Goal: Complete application form: Complete application form

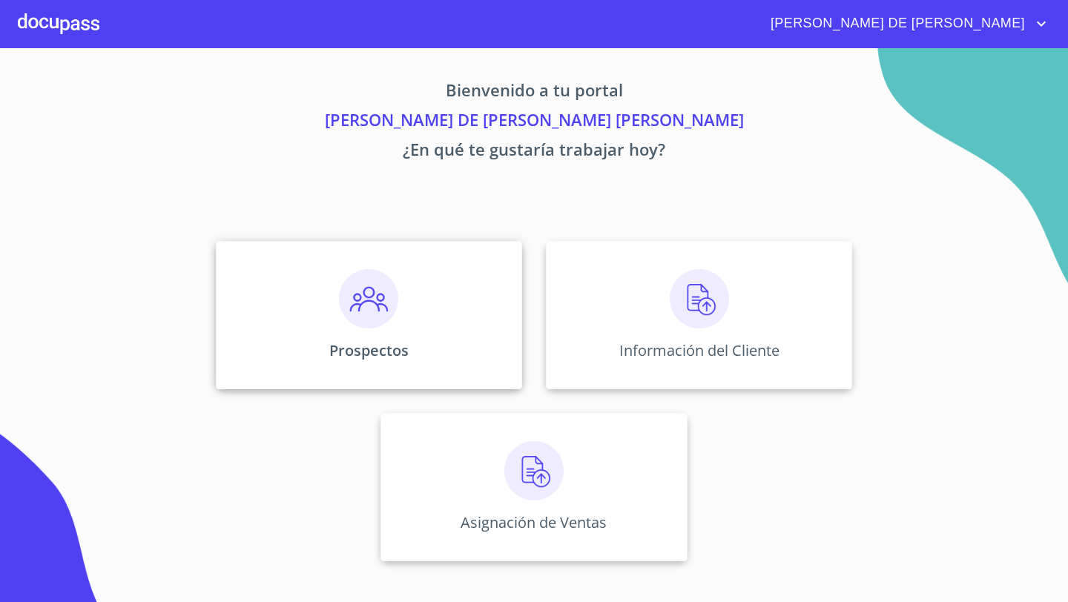
click at [364, 352] on p "Prospectos" at bounding box center [368, 351] width 79 height 20
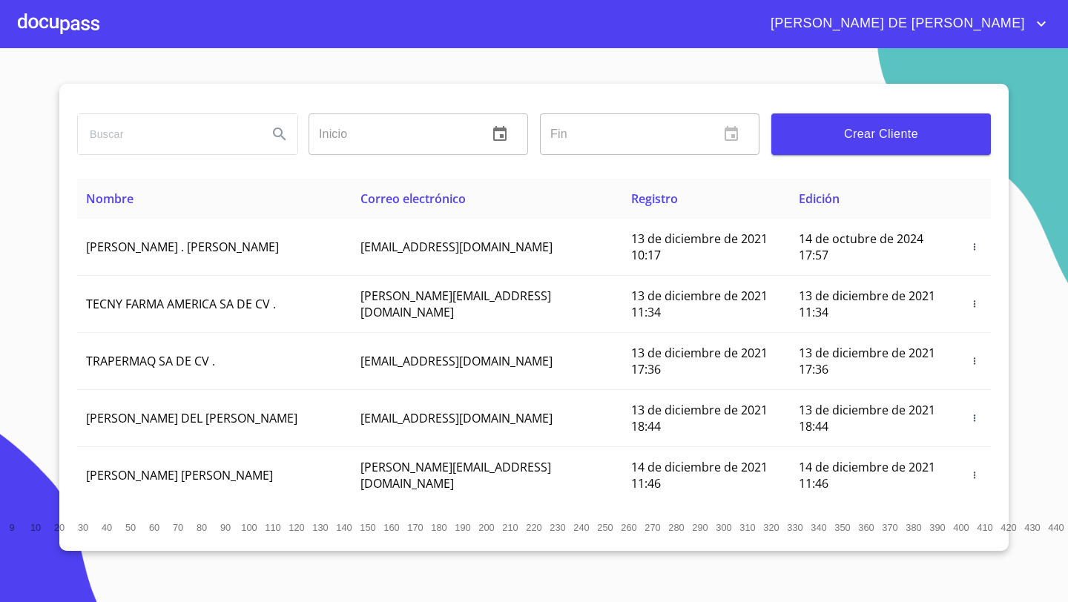
click at [835, 129] on span "Crear Cliente" at bounding box center [881, 134] width 196 height 21
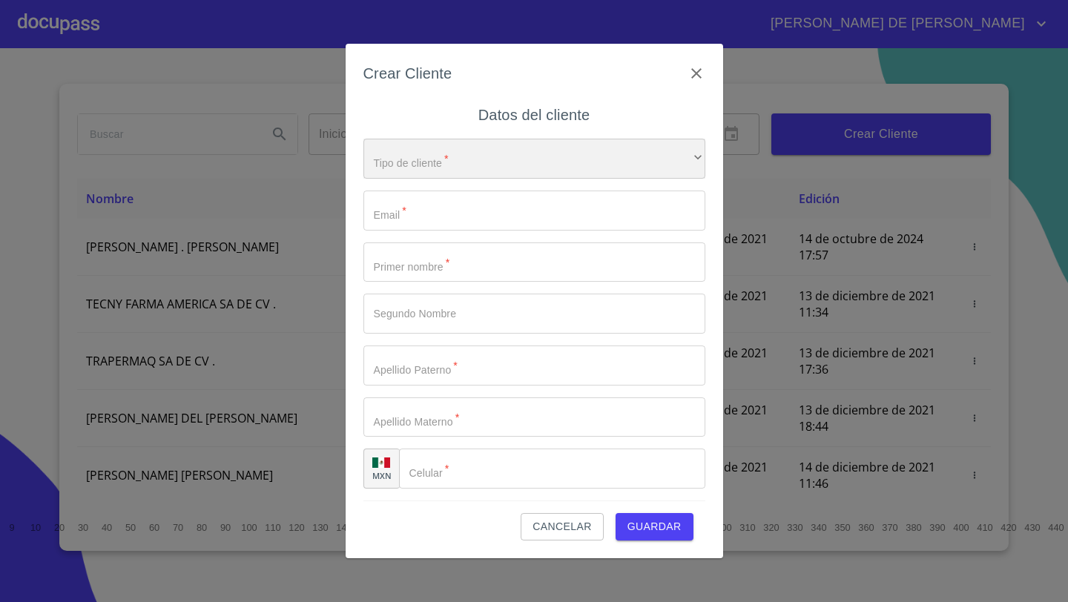
click at [473, 153] on div "​" at bounding box center [535, 159] width 342 height 40
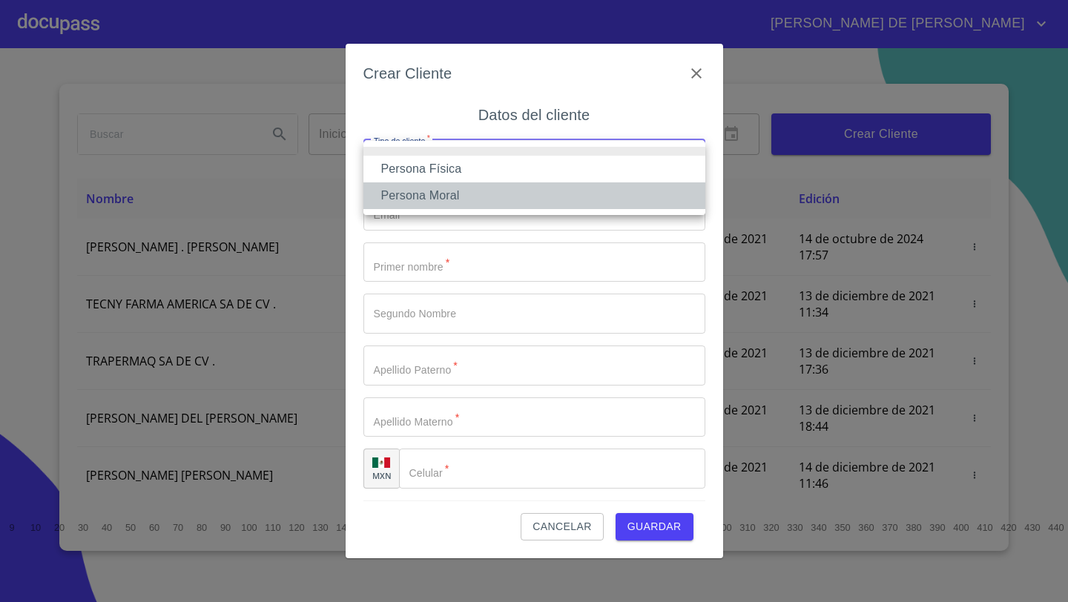
click at [449, 192] on li "Persona Moral" at bounding box center [535, 196] width 342 height 27
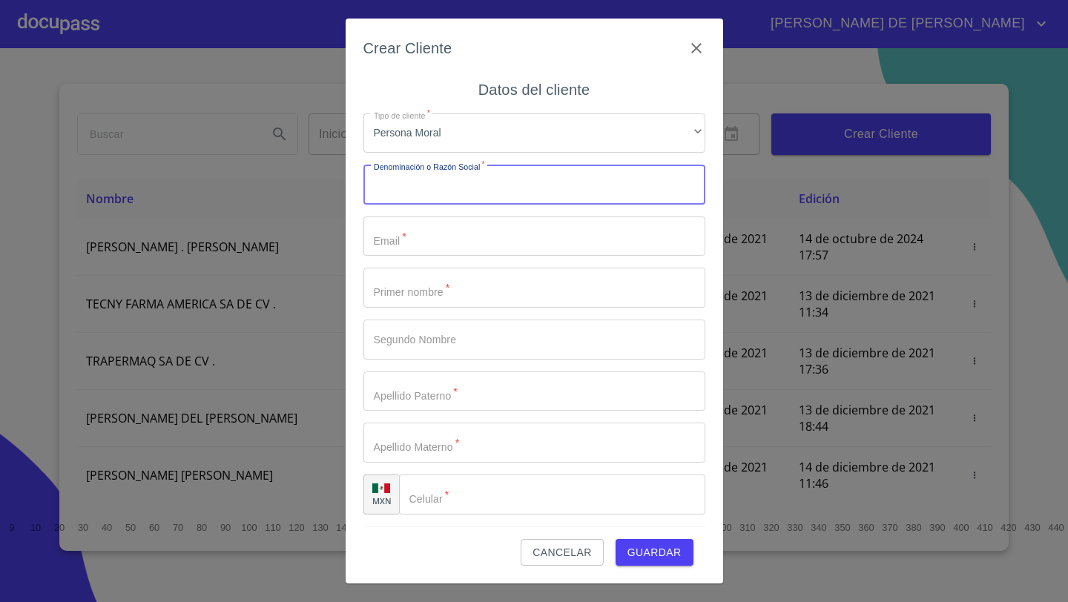
click at [411, 200] on input "Tipo de cliente   *" at bounding box center [535, 185] width 342 height 40
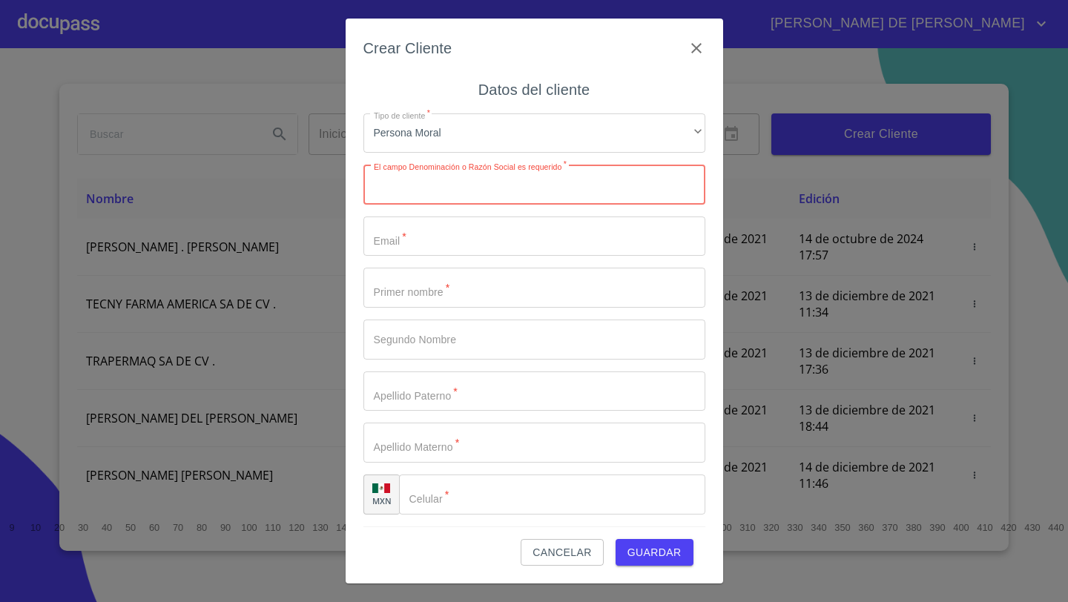
paste input "ASESORES JURIDICOS GORK"
type input "ASESORES JURIDICOS GORK"
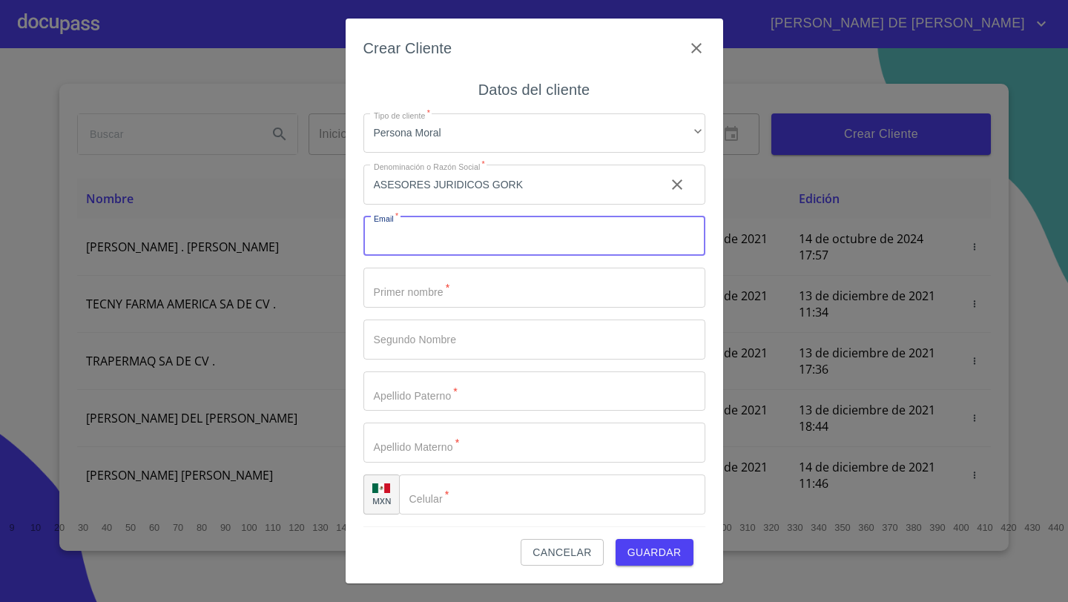
click at [375, 241] on input "Tipo de cliente   *" at bounding box center [535, 237] width 342 height 40
type input "[EMAIL_ADDRESS][DOMAIN_NAME]"
click at [418, 290] on input "Tipo de cliente   *" at bounding box center [535, 288] width 342 height 40
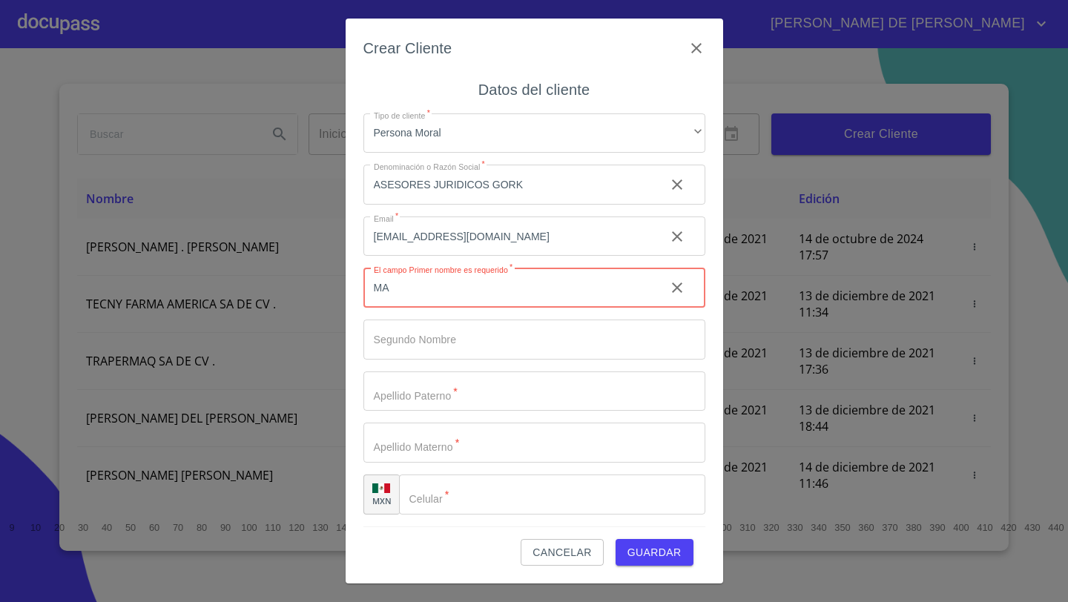
type input "MA"
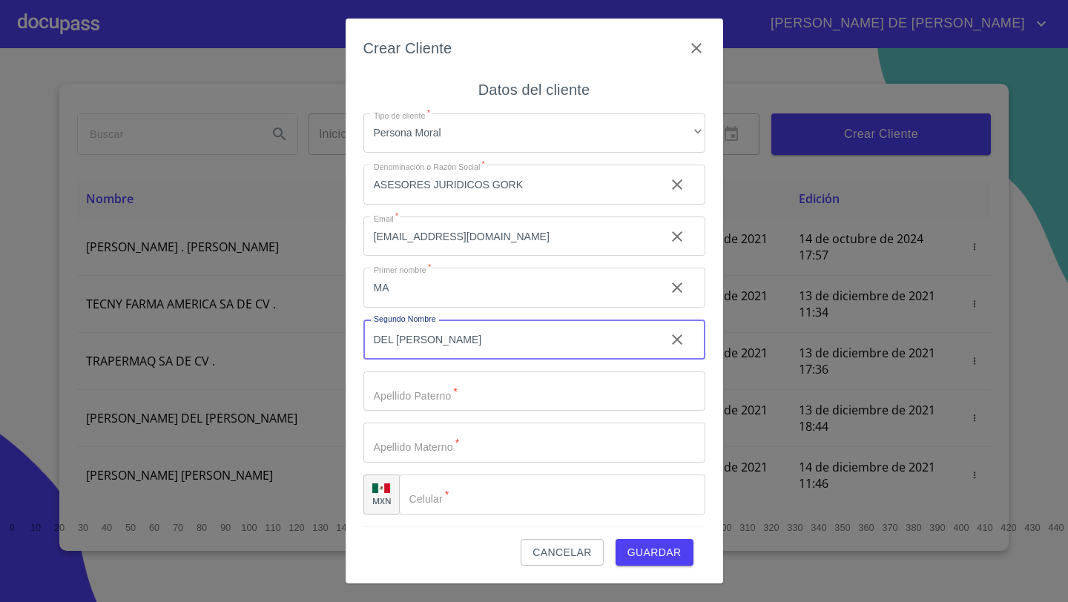
type input "DEL [PERSON_NAME]"
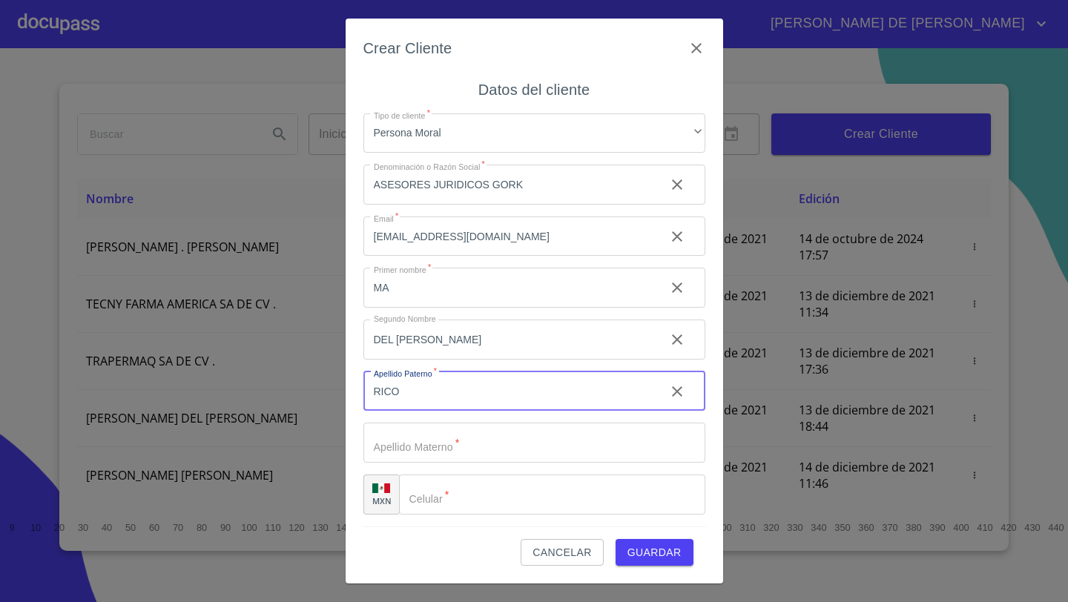
type input "RICO"
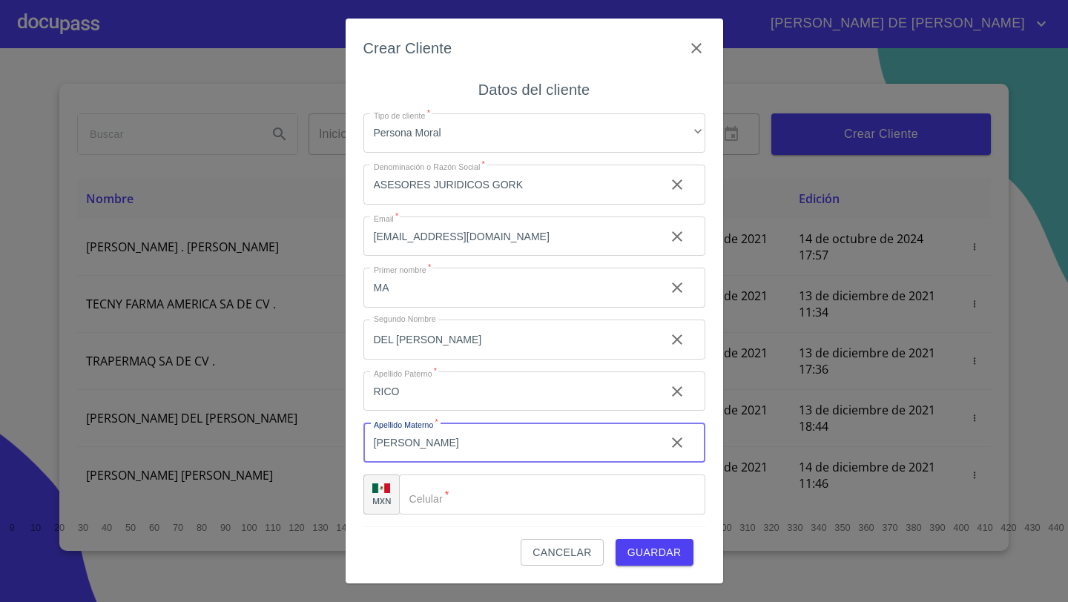
type input "[PERSON_NAME]"
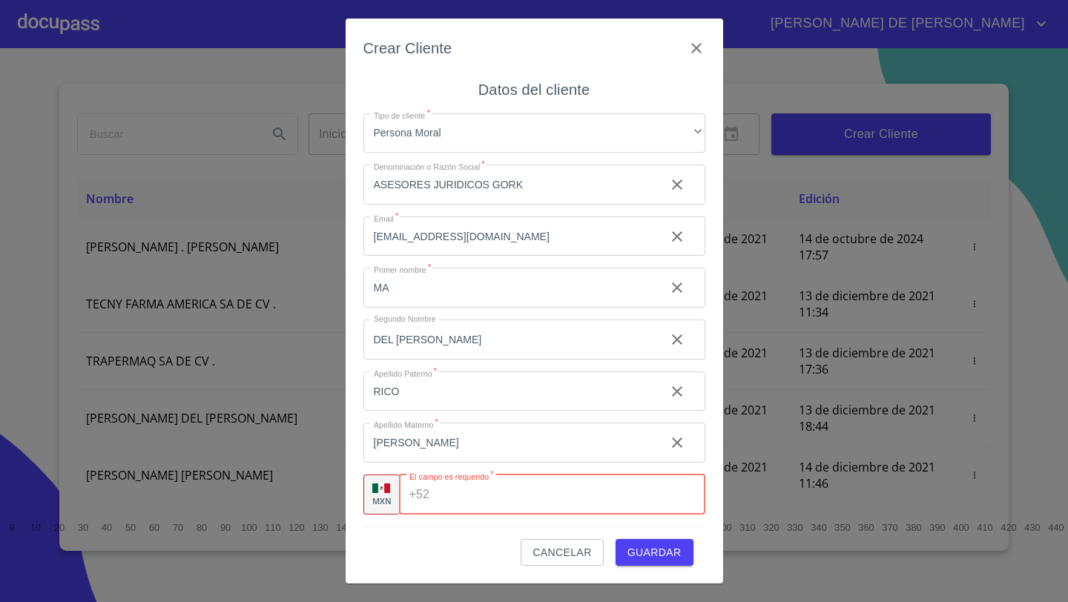
paste input "[PHONE_NUMBER]"
type input "[PHONE_NUMBER]"
click at [519, 496] on input "[PHONE_NUMBER]" at bounding box center [546, 495] width 223 height 40
click at [404, 550] on div "Cancelar Guardar" at bounding box center [535, 547] width 342 height 40
click at [485, 499] on input "[PHONE_NUMBER]" at bounding box center [546, 495] width 223 height 40
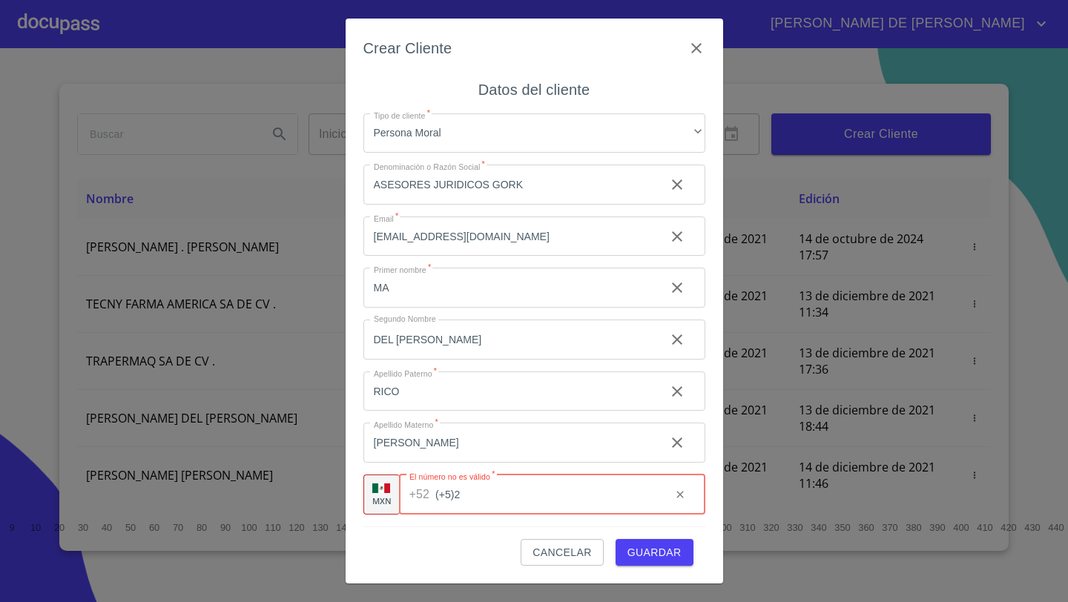
type input "+5"
type input "[PHONE_NUMBER]"
click at [681, 551] on button "Guardar" at bounding box center [655, 552] width 78 height 27
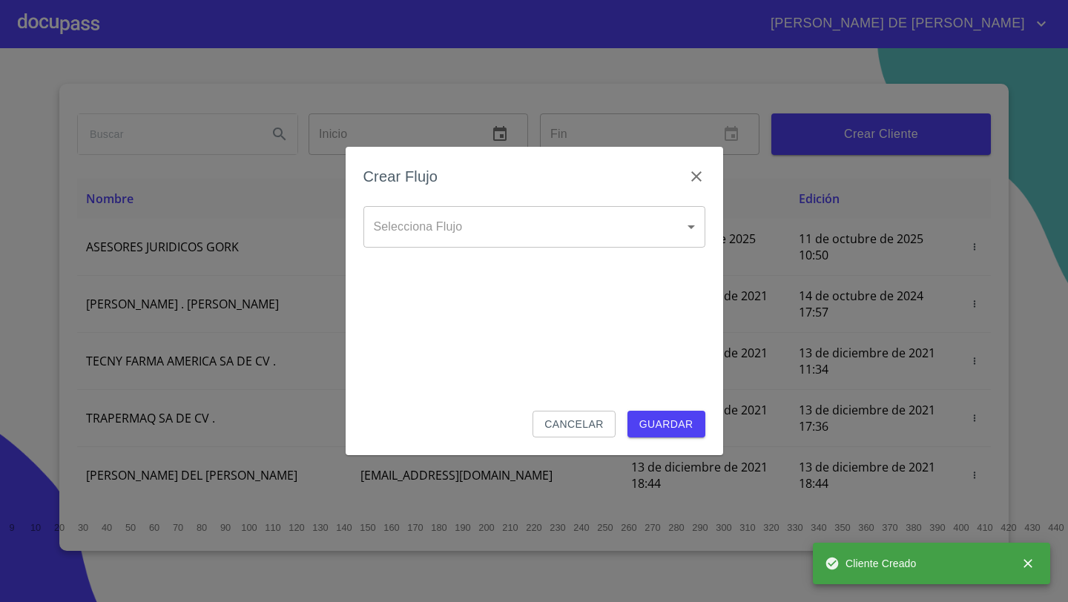
click at [421, 244] on body "[PERSON_NAME] DE [PERSON_NAME] Inicio ​ Fin ​ Crear Cliente Nombre Correo elect…" at bounding box center [534, 301] width 1068 height 602
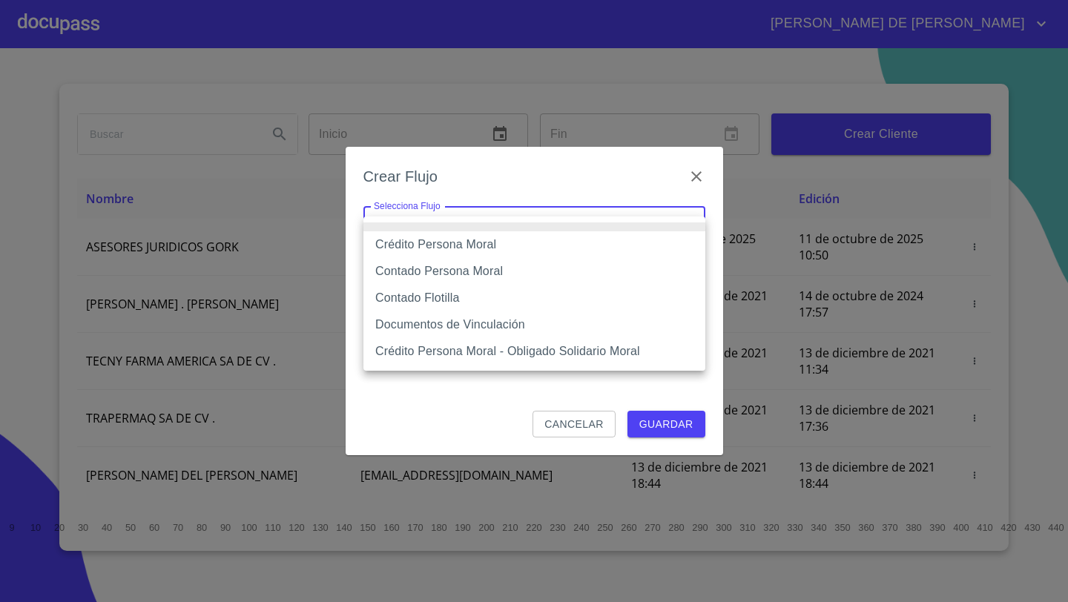
click at [441, 246] on li "Crédito Persona Moral" at bounding box center [535, 244] width 342 height 27
type input "61b135e99b8c202ad5a10319"
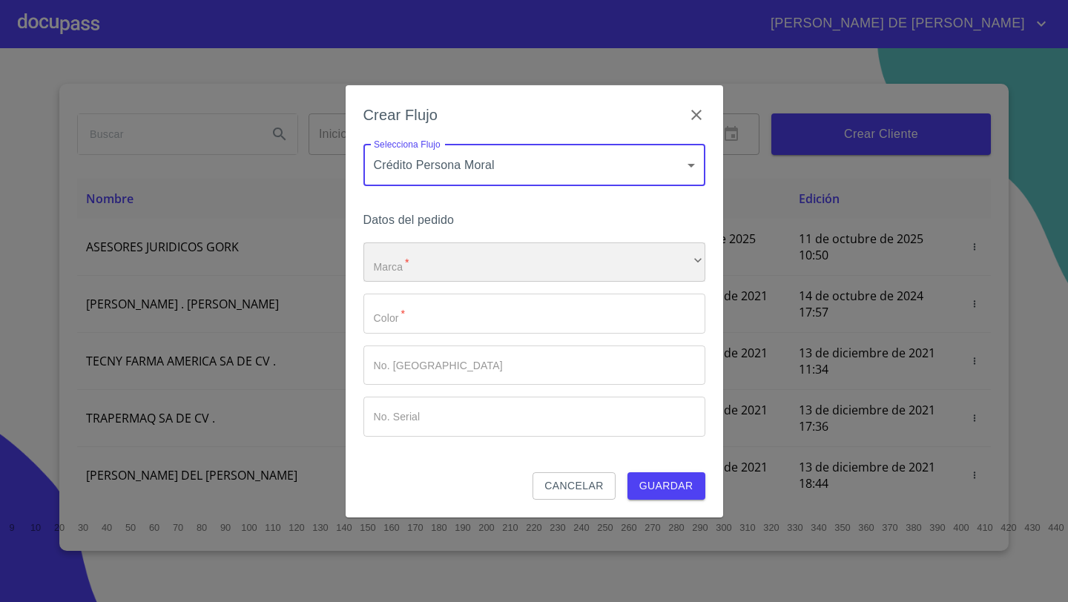
click at [493, 263] on div "​" at bounding box center [535, 263] width 342 height 40
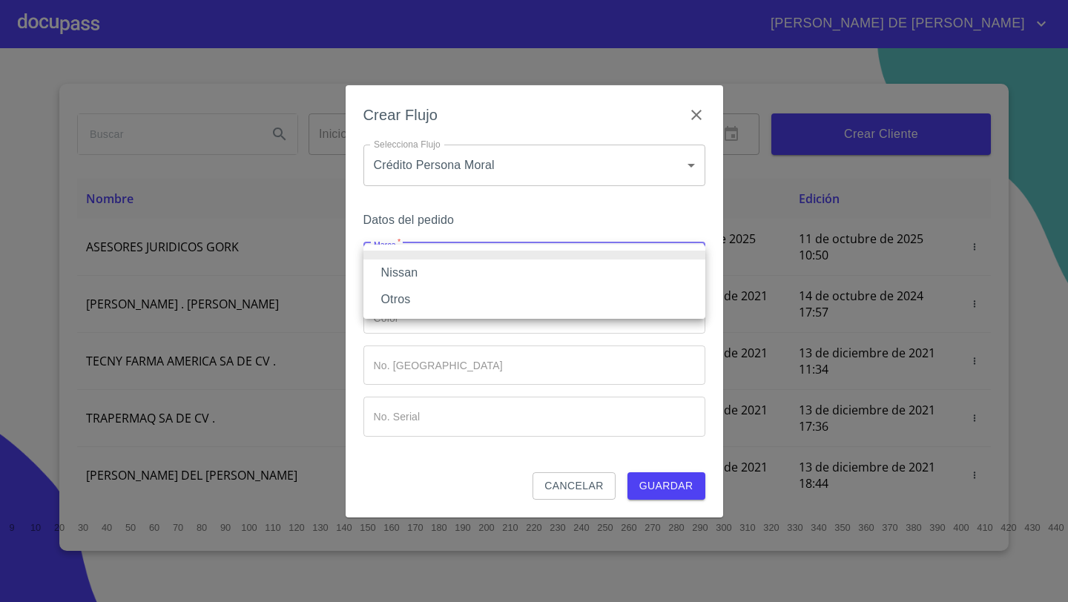
click at [452, 275] on li "Nissan" at bounding box center [535, 273] width 342 height 27
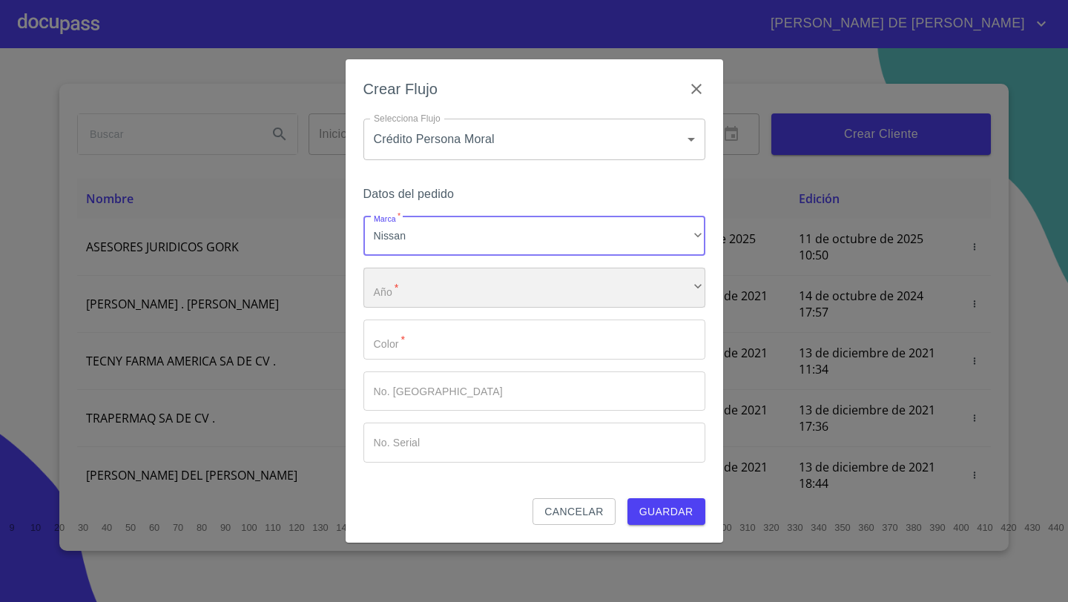
click at [439, 286] on div "​" at bounding box center [535, 288] width 342 height 40
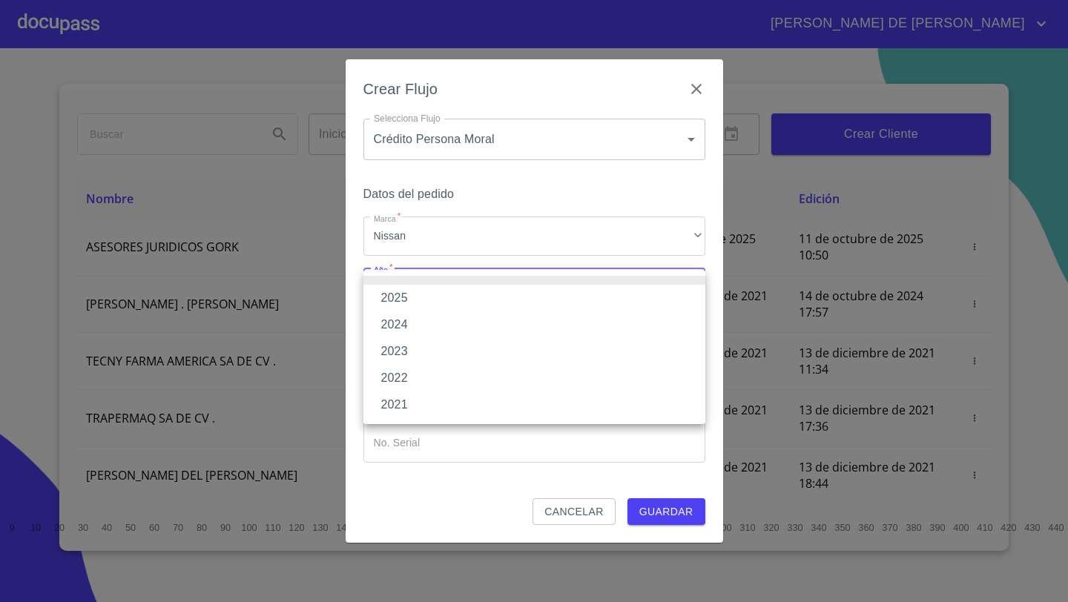
click at [412, 301] on li "2025" at bounding box center [535, 298] width 342 height 27
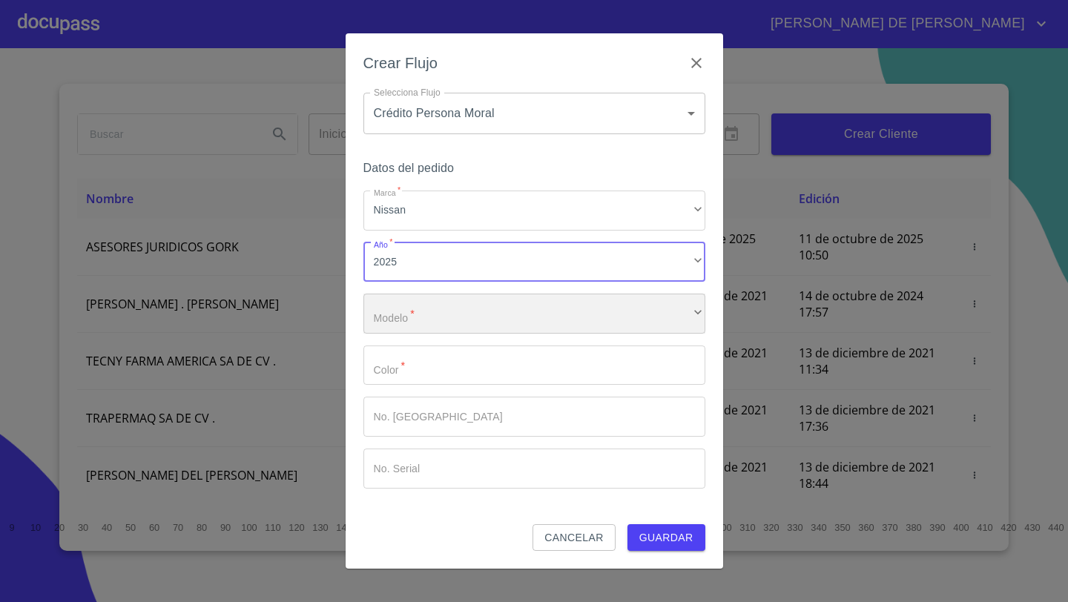
click at [414, 297] on div "​" at bounding box center [535, 314] width 342 height 40
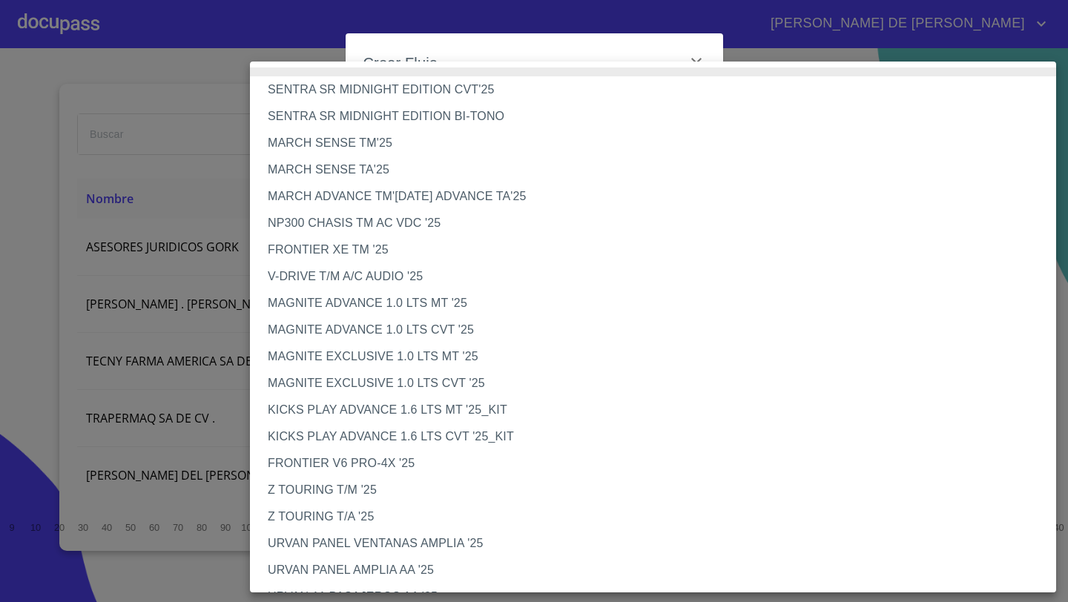
click at [352, 163] on li "MARCH SENSE TA'25" at bounding box center [653, 170] width 806 height 27
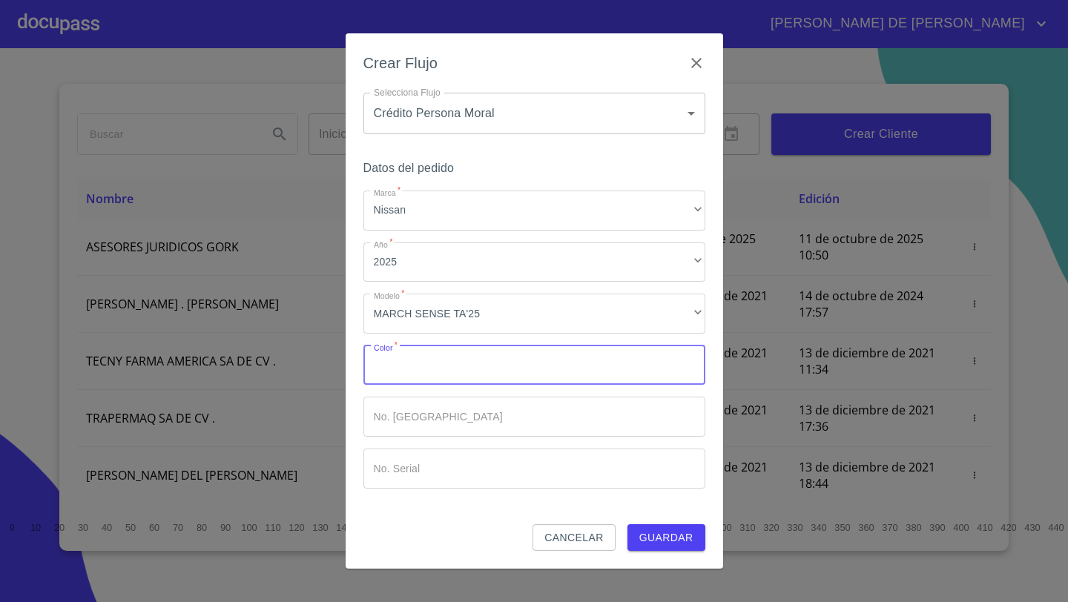
click at [399, 374] on input "Marca   *" at bounding box center [535, 366] width 342 height 40
type input "i"
type input "INDISTINTO"
click at [667, 539] on span "Guardar" at bounding box center [667, 538] width 54 height 19
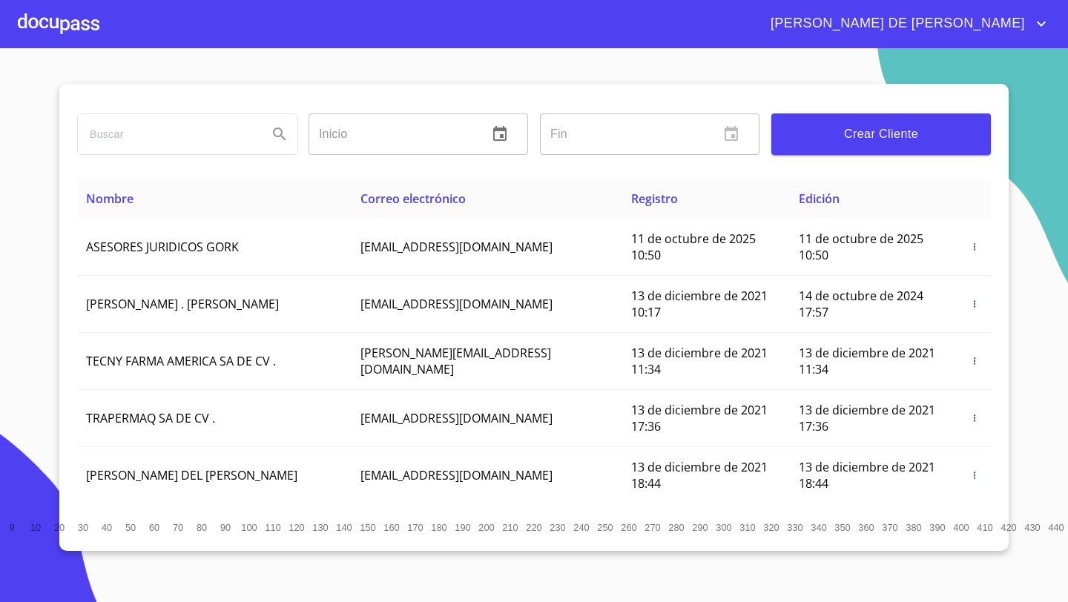
click at [69, 16] on div at bounding box center [59, 23] width 82 height 47
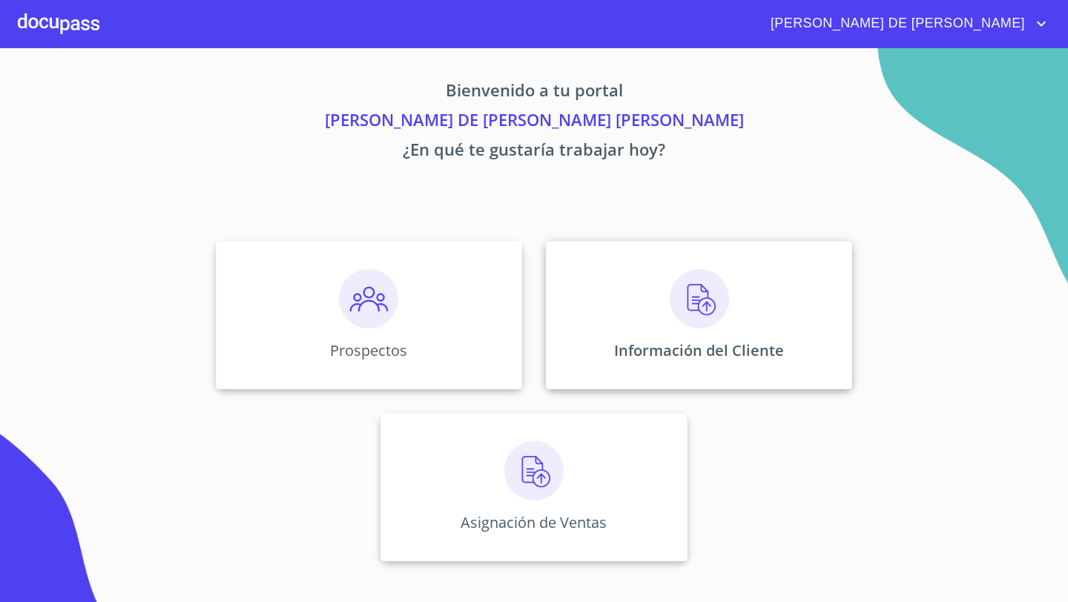
click at [726, 270] on img at bounding box center [699, 298] width 59 height 59
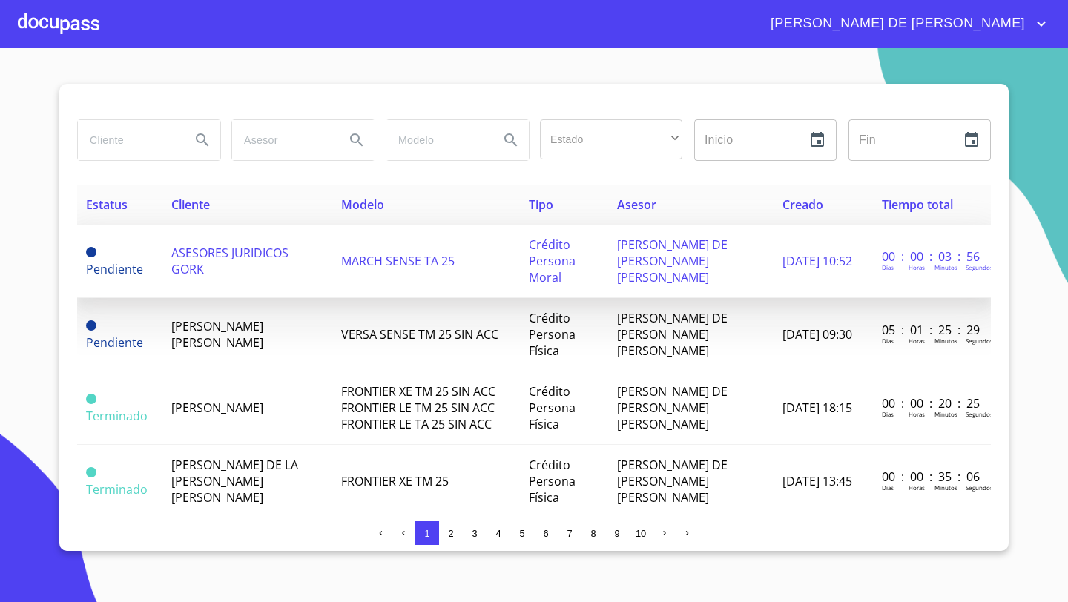
click at [285, 254] on span "ASESORES JURIDICOS GORK" at bounding box center [229, 261] width 117 height 33
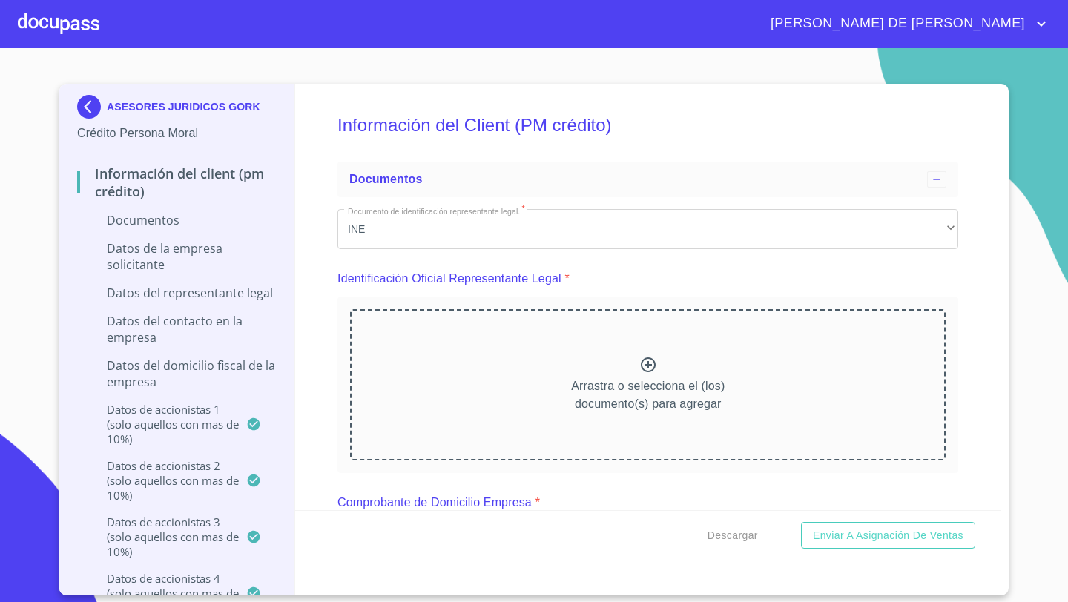
click at [648, 368] on icon at bounding box center [648, 365] width 15 height 15
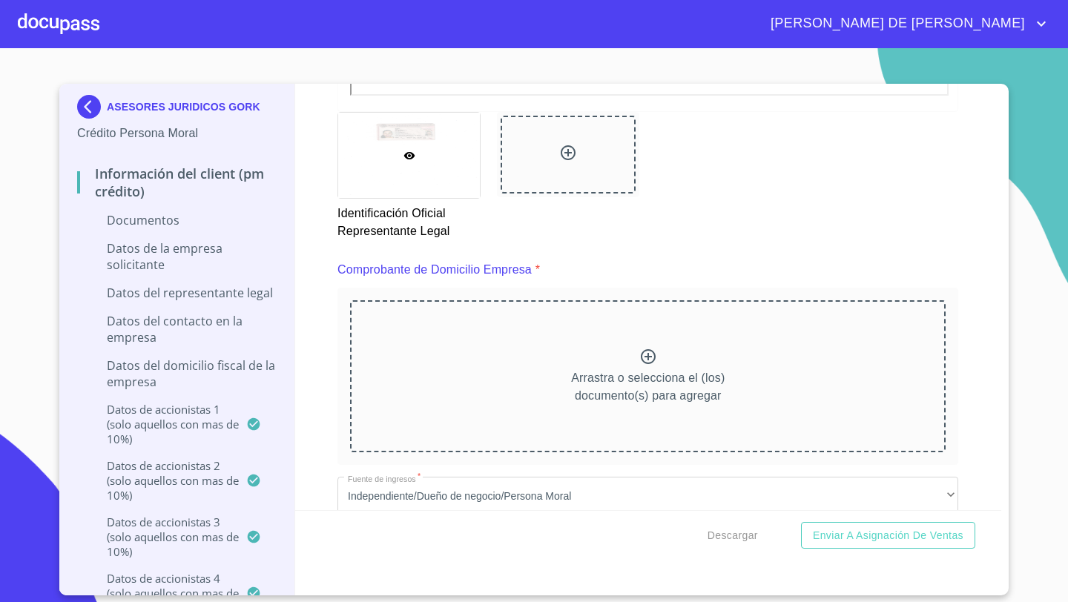
scroll to position [657, 0]
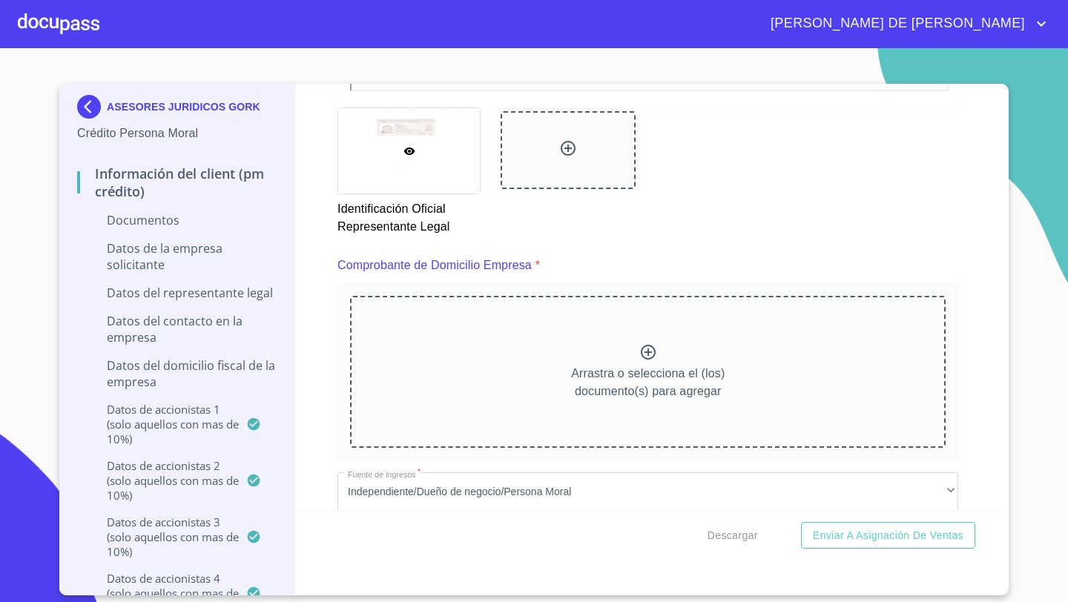
click at [670, 358] on div "Arrastra o selecciona el (los) documento(s) para agregar" at bounding box center [648, 371] width 596 height 151
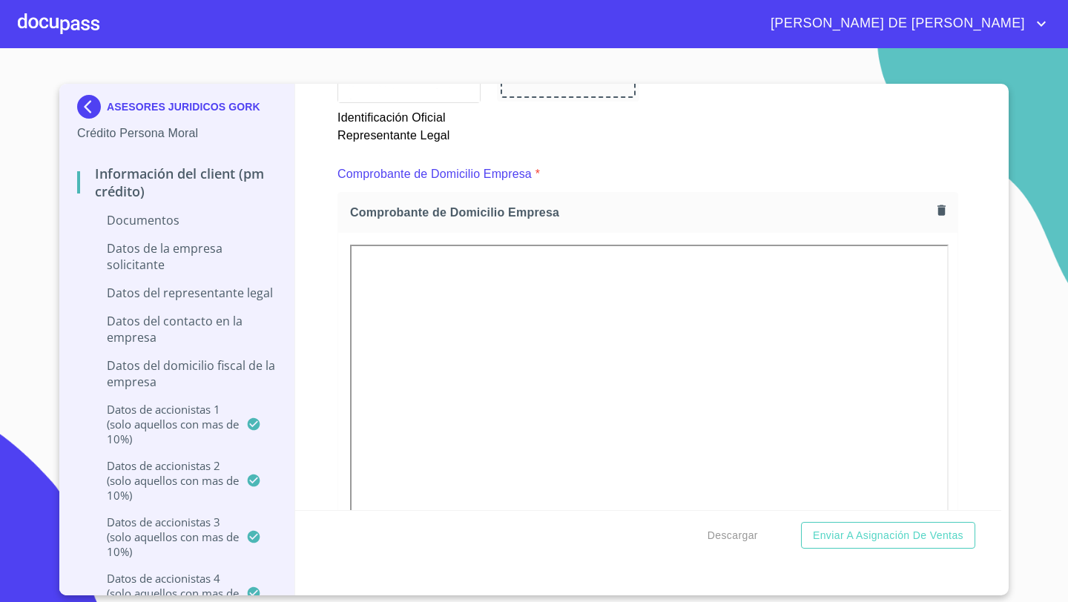
scroll to position [749, 0]
click at [942, 208] on icon "button" at bounding box center [942, 209] width 8 height 10
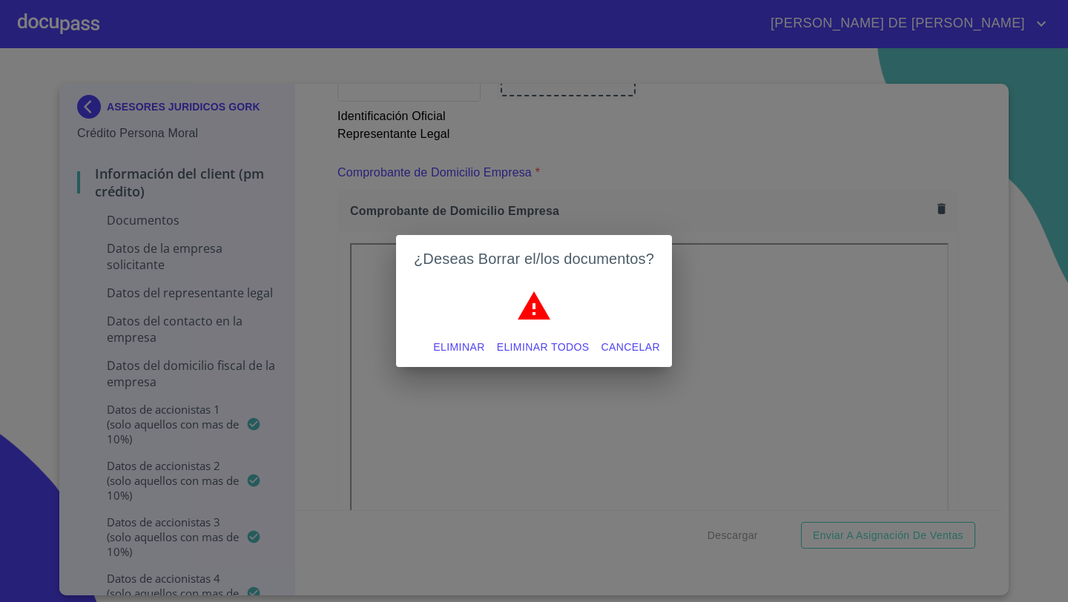
click at [446, 348] on span "Eliminar" at bounding box center [458, 347] width 51 height 19
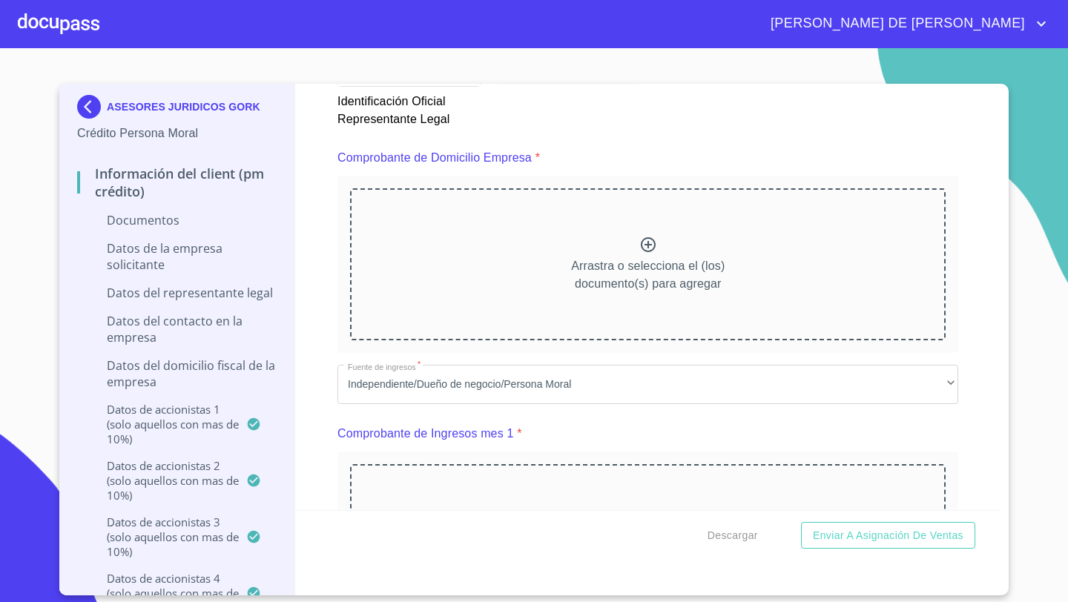
scroll to position [766, 0]
click at [570, 280] on div "Arrastra o selecciona el (los) documento(s) para agregar" at bounding box center [648, 261] width 596 height 151
